Goal: Find contact information: Find contact information

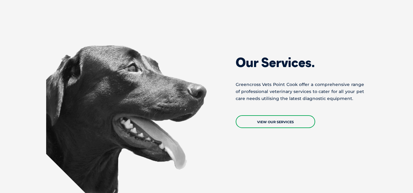
scroll to position [527, 0]
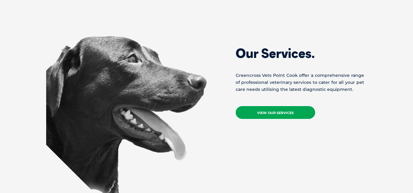
click at [277, 108] on link "View Our Services" at bounding box center [275, 112] width 79 height 13
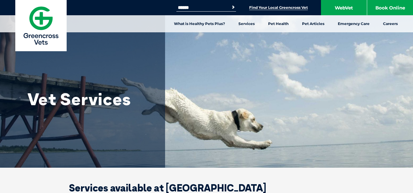
click at [261, 8] on link "Find Your Local Greencross Vet" at bounding box center [278, 7] width 59 height 5
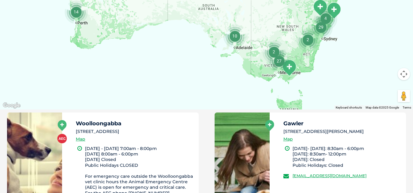
scroll to position [200, 0]
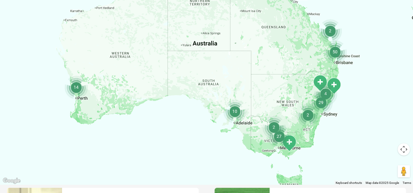
drag, startPoint x: 0, startPoint y: 0, endPoint x: 416, endPoint y: 10, distance: 416.3
click at [285, 144] on img "27" at bounding box center [278, 136] width 23 height 23
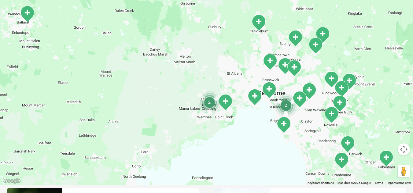
click at [223, 101] on img "Point Cook" at bounding box center [225, 102] width 15 height 17
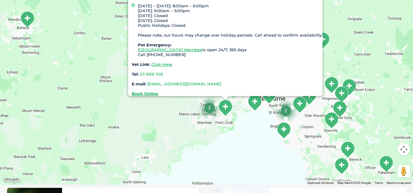
click at [183, 82] on link "[EMAIL_ADDRESS][DOMAIN_NAME]" at bounding box center [184, 84] width 74 height 5
